Goal: Task Accomplishment & Management: Use online tool/utility

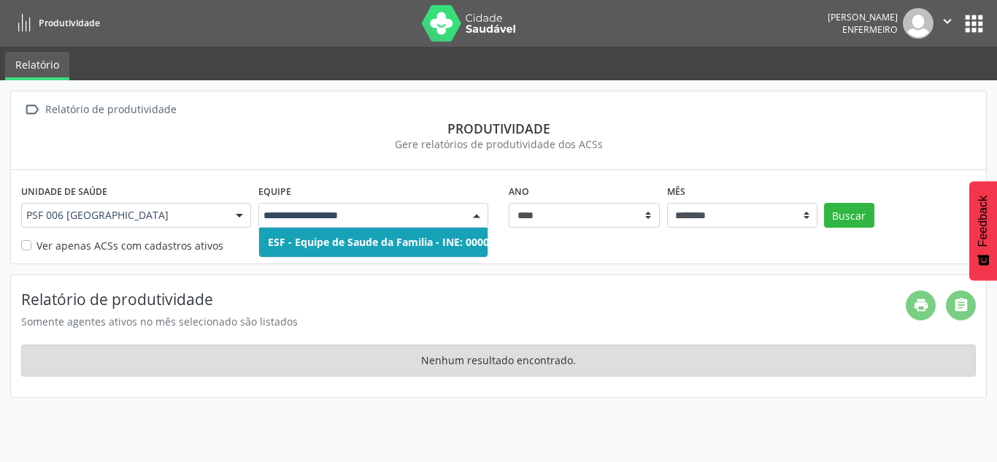
click at [435, 211] on input "text" at bounding box center [360, 215] width 195 height 15
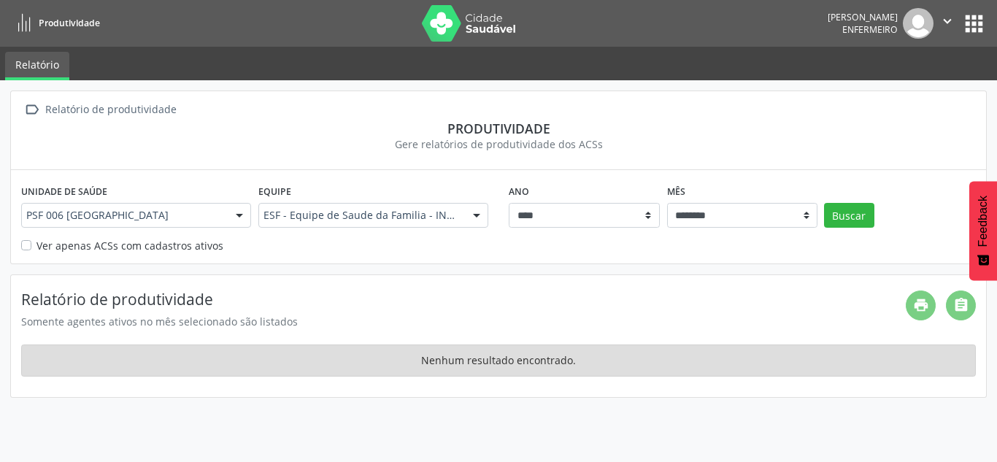
click at [682, 250] on div "Ver apenas ACSs com cadastros ativos" at bounding box center [498, 245] width 954 height 15
click at [721, 220] on select "******** ****** ***** ***** **** ***** ***** ********* *******" at bounding box center [742, 215] width 151 height 25
select select "**"
click at [667, 203] on select "******** ****** ***** ***** **** ***** ***** ********* *******" at bounding box center [742, 215] width 151 height 25
click at [842, 216] on button "Buscar" at bounding box center [849, 215] width 50 height 25
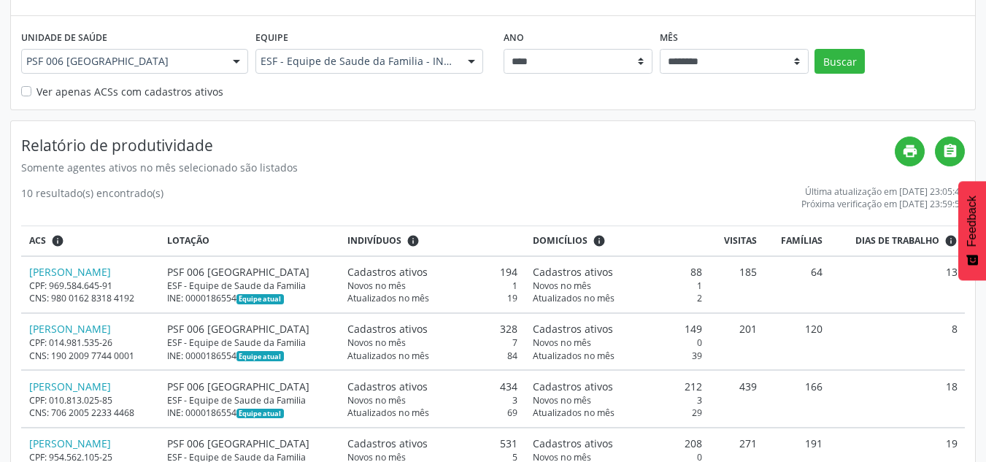
scroll to position [71, 0]
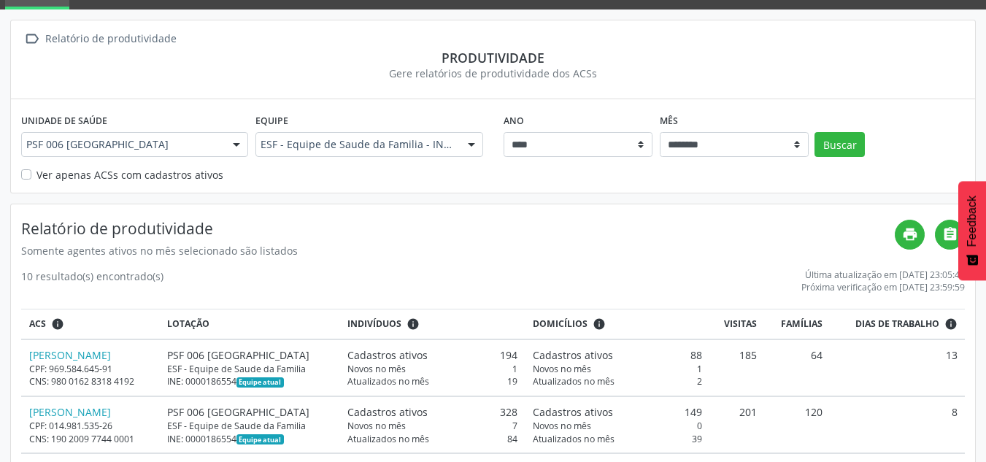
click at [473, 147] on div at bounding box center [471, 145] width 22 height 25
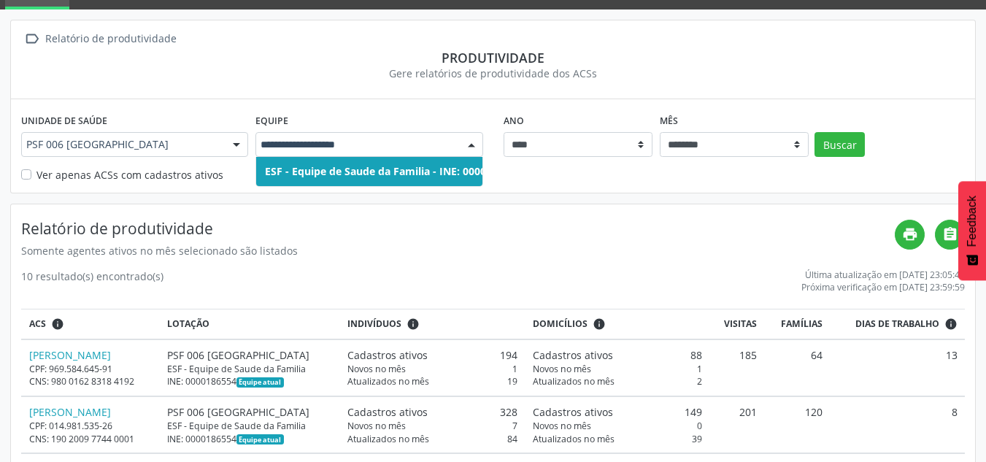
click at [473, 147] on div at bounding box center [471, 145] width 22 height 25
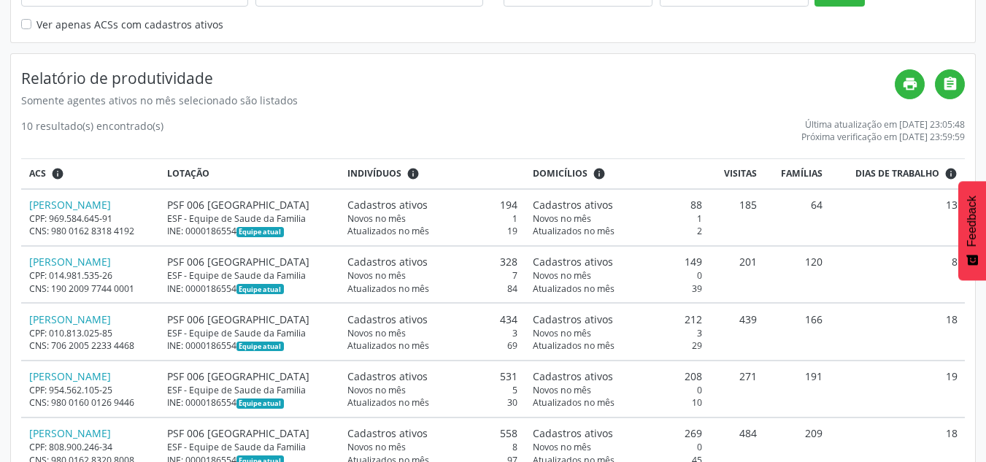
scroll to position [217, 0]
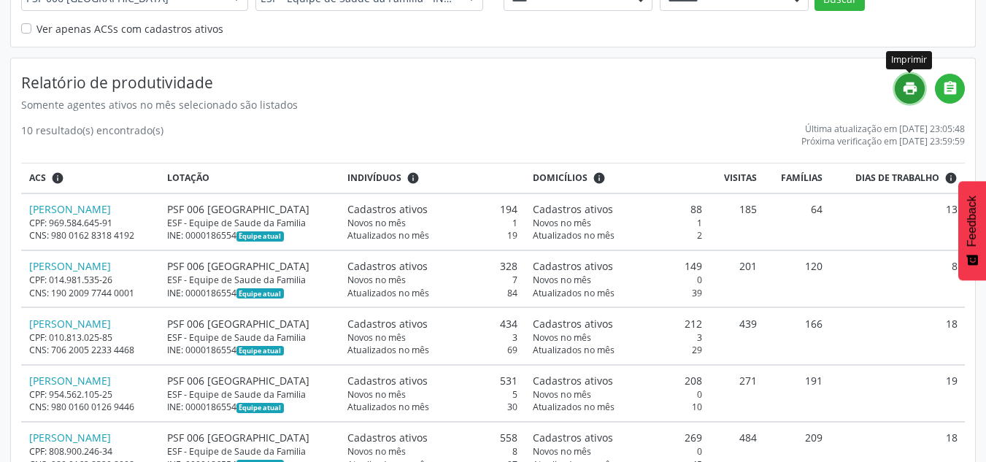
click at [920, 93] on link "print" at bounding box center [910, 89] width 30 height 30
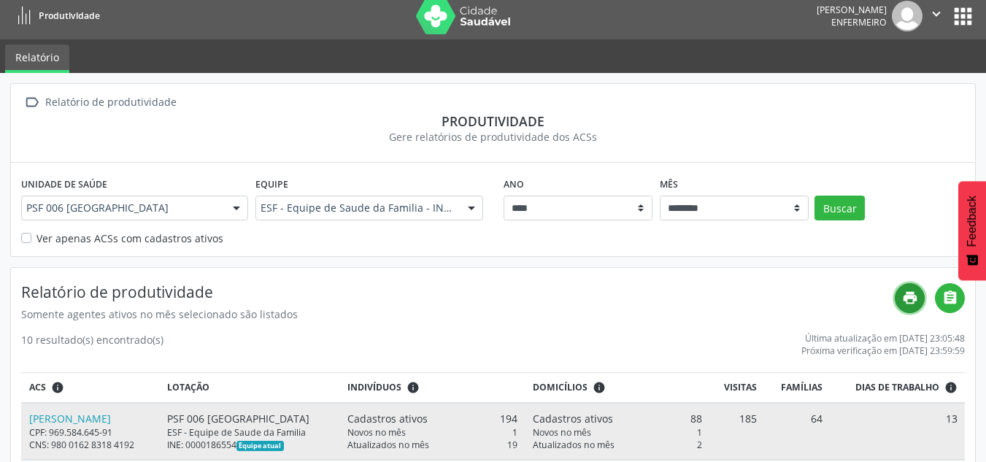
scroll to position [0, 0]
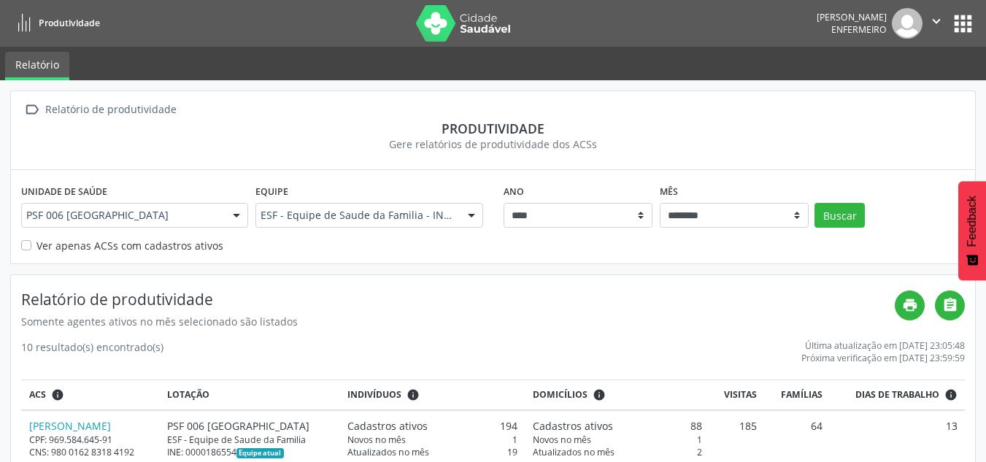
click at [145, 109] on div "Relatório de produtividade" at bounding box center [110, 109] width 136 height 21
click at [977, 17] on nav "Produtividade [PERSON_NAME] Enfermeiro  Configurações Sair apps" at bounding box center [493, 23] width 986 height 47
click at [960, 26] on button "apps" at bounding box center [963, 24] width 26 height 26
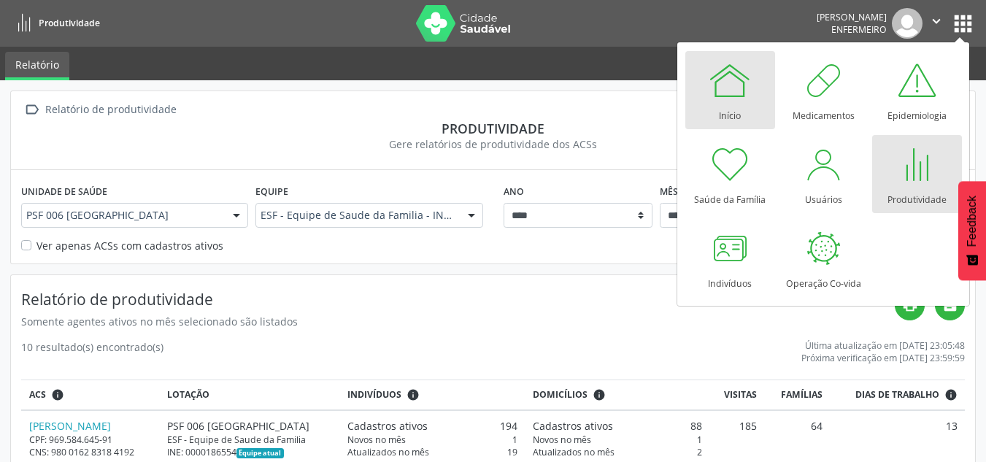
click at [721, 88] on div at bounding box center [730, 80] width 44 height 44
